Goal: Check status: Check status

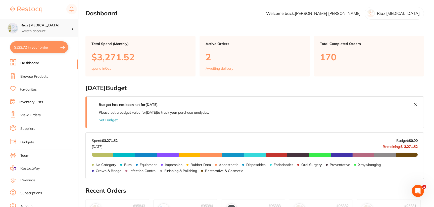
click at [74, 28] on div at bounding box center [74, 28] width 7 height 5
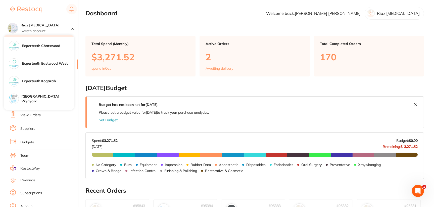
scroll to position [75, 0]
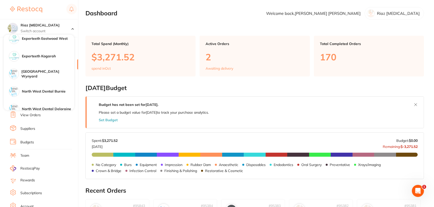
click at [45, 77] on div "North West Dental Wynyard" at bounding box center [39, 74] width 70 height 18
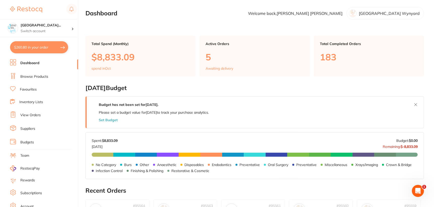
click at [41, 117] on li "View Orders" at bounding box center [44, 115] width 68 height 8
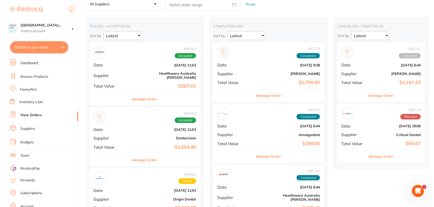
scroll to position [50, 0]
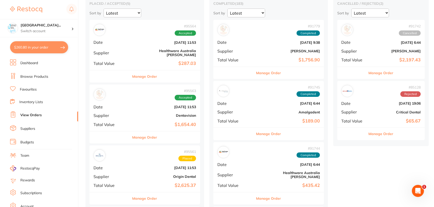
click at [137, 166] on b "Oct 2 2025, 11:53" at bounding box center [163, 168] width 66 height 4
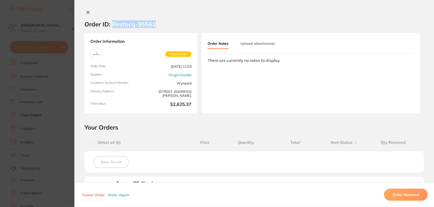
drag, startPoint x: 142, startPoint y: 24, endPoint x: 112, endPoint y: 23, distance: 29.9
click at [112, 23] on section "Order ID: Restocq- 95561" at bounding box center [254, 24] width 360 height 18
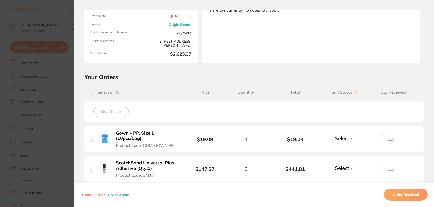
drag, startPoint x: 173, startPoint y: 145, endPoint x: 123, endPoint y: 3, distance: 150.0
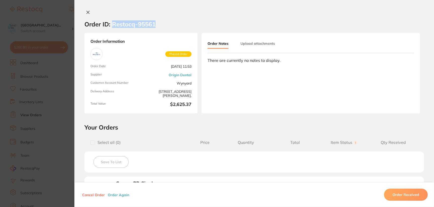
scroll to position [0, 0]
